Goal: Communication & Community: Ask a question

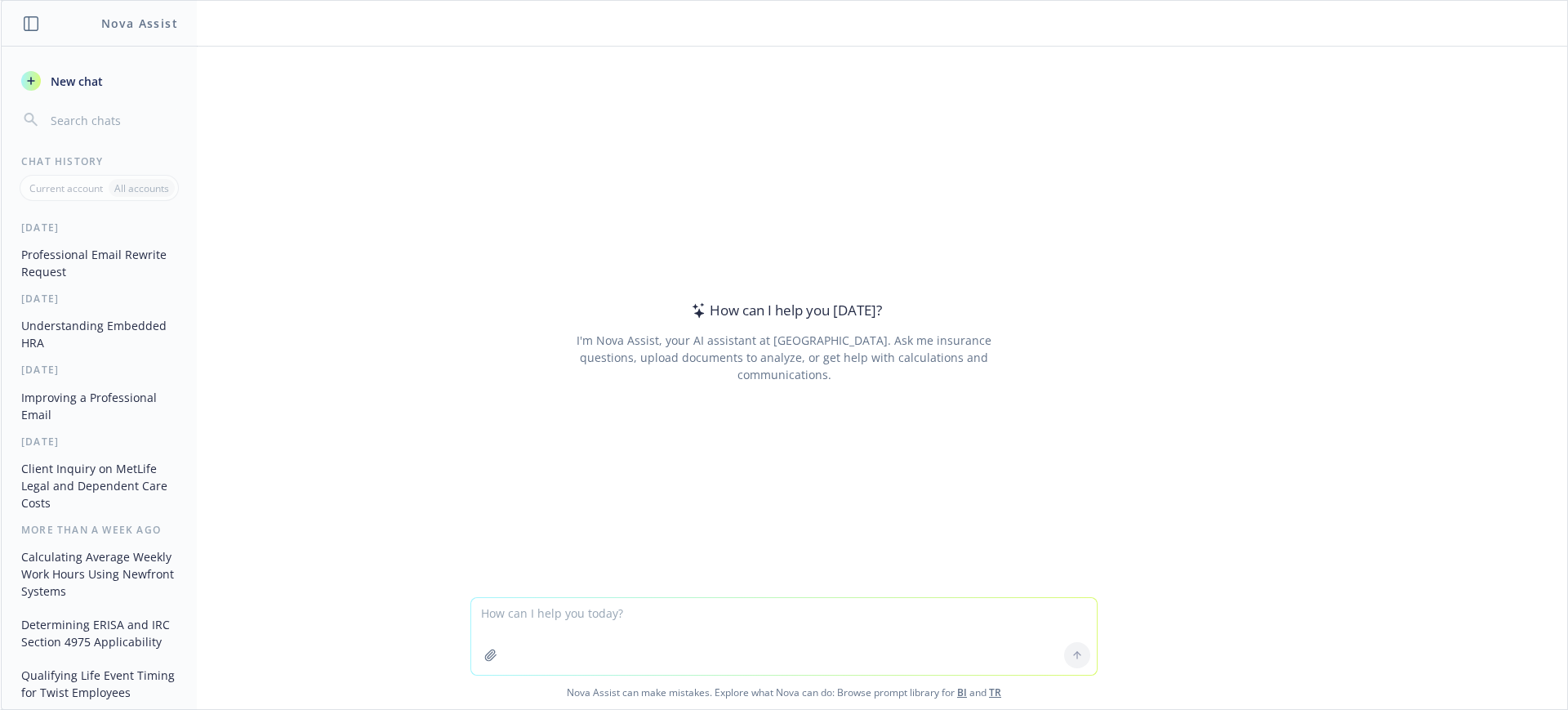
type textarea "x"
type textarea "credible"
